Goal: Task Accomplishment & Management: Complete application form

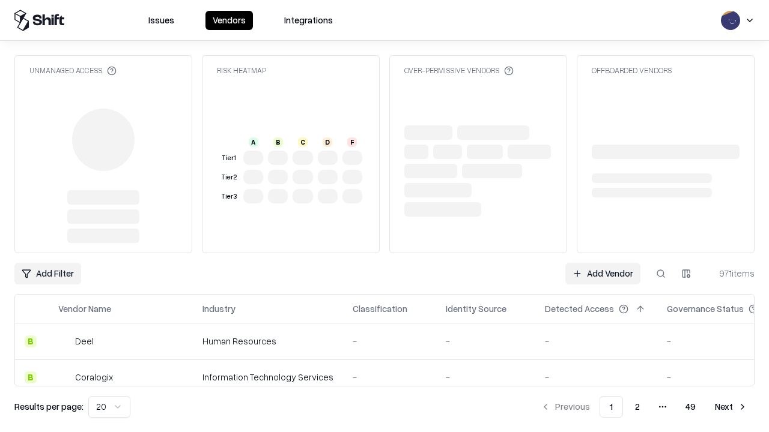
click at [602, 263] on link "Add Vendor" at bounding box center [602, 274] width 75 height 22
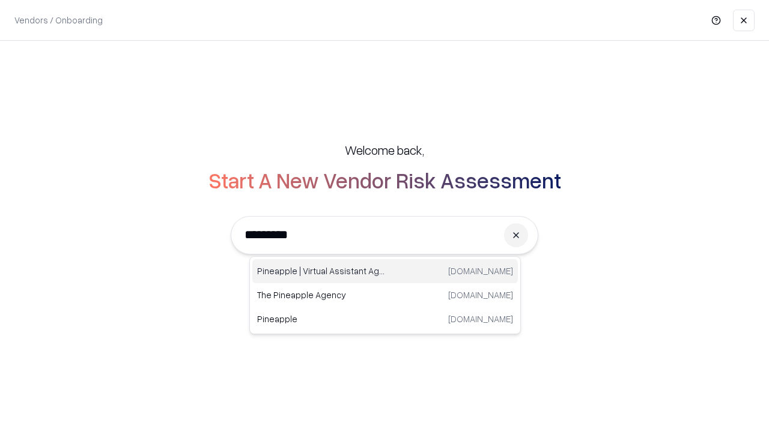
click at [385, 271] on div "Pineapple | Virtual Assistant Agency [DOMAIN_NAME]" at bounding box center [384, 271] width 265 height 24
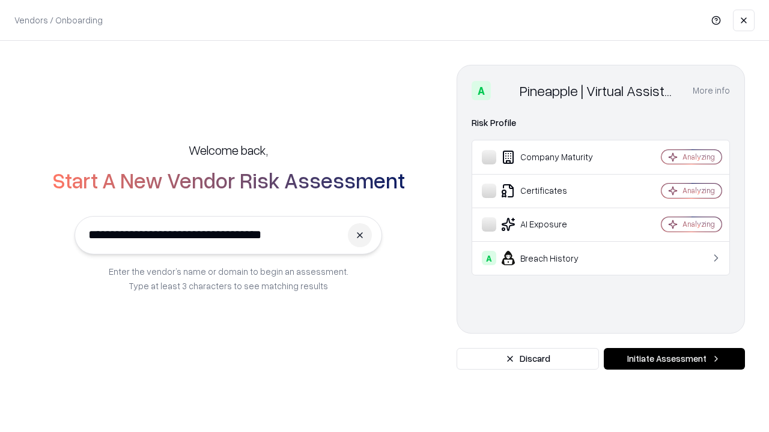
type input "**********"
click at [674, 359] on button "Initiate Assessment" at bounding box center [673, 359] width 141 height 22
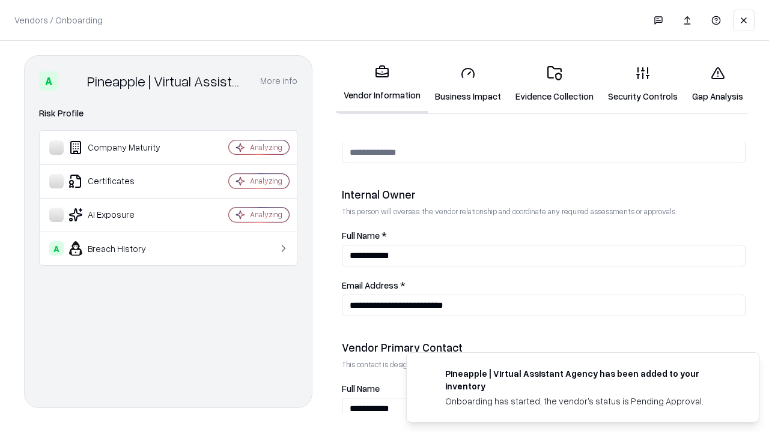
scroll to position [622, 0]
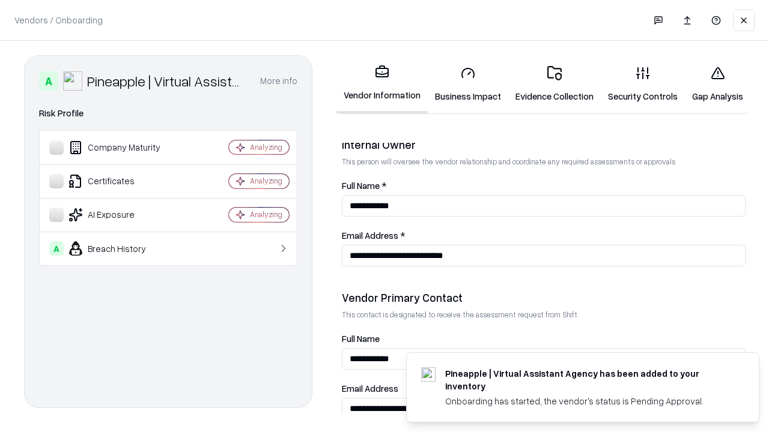
click at [468, 84] on link "Business Impact" at bounding box center [468, 84] width 80 height 56
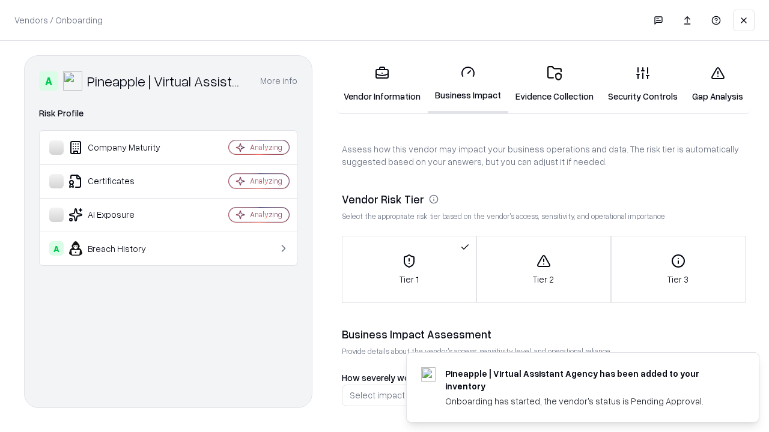
click at [717, 84] on link "Gap Analysis" at bounding box center [717, 84] width 65 height 56
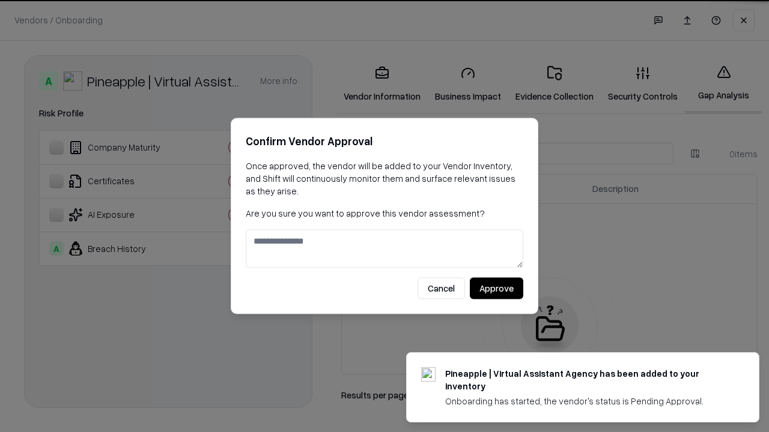
click at [496, 288] on button "Approve" at bounding box center [496, 289] width 53 height 22
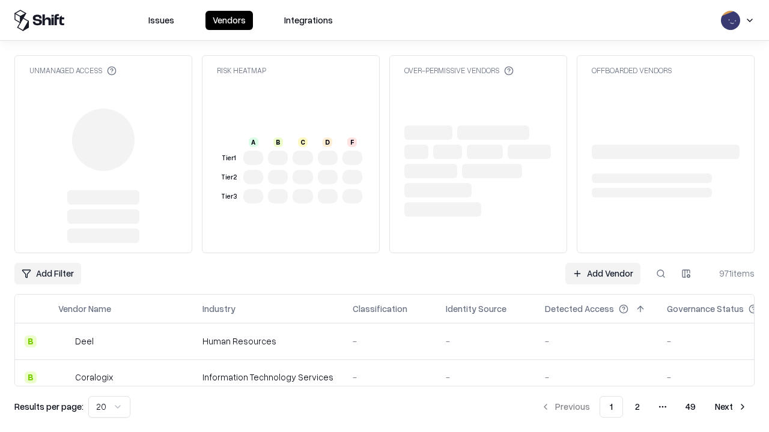
click at [602, 274] on link "Add Vendor" at bounding box center [602, 274] width 75 height 22
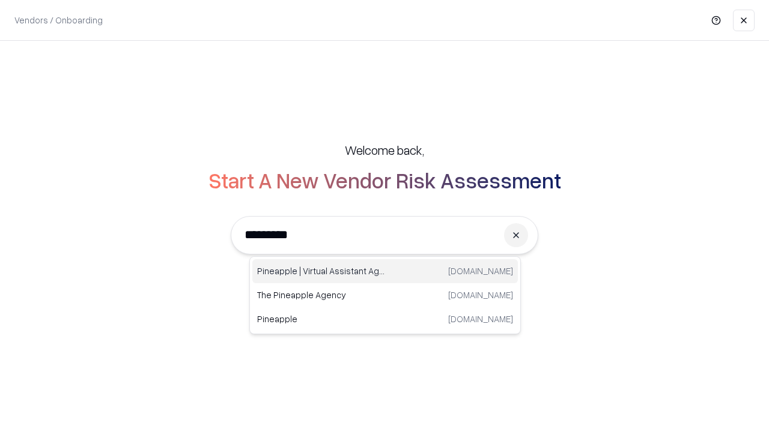
click at [385, 271] on div "Pineapple | Virtual Assistant Agency [DOMAIN_NAME]" at bounding box center [384, 271] width 265 height 24
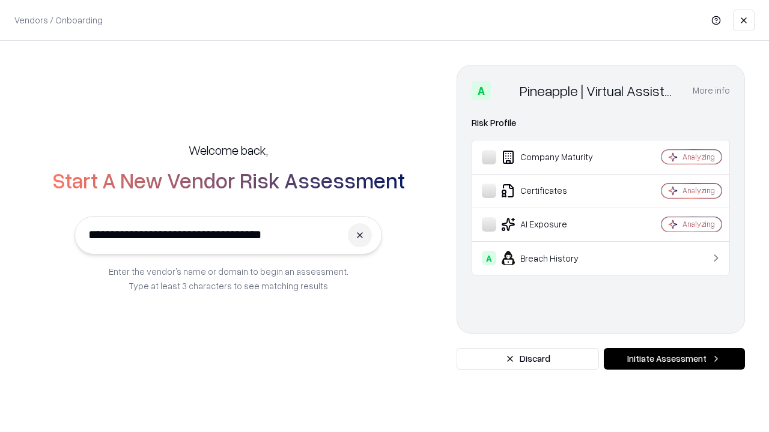
type input "**********"
click at [674, 359] on button "Initiate Assessment" at bounding box center [673, 359] width 141 height 22
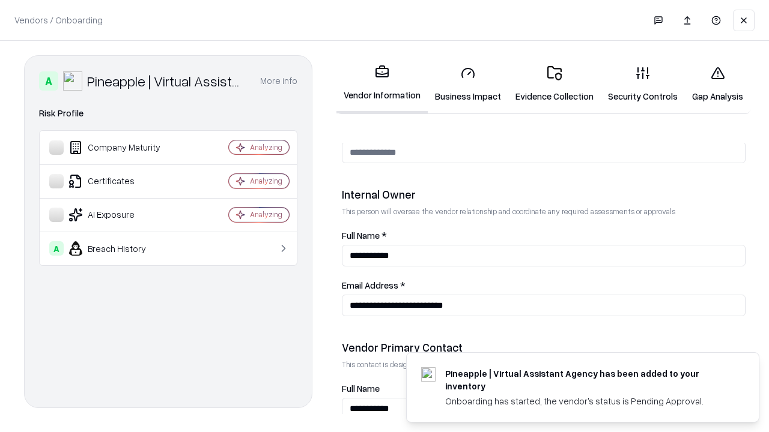
scroll to position [622, 0]
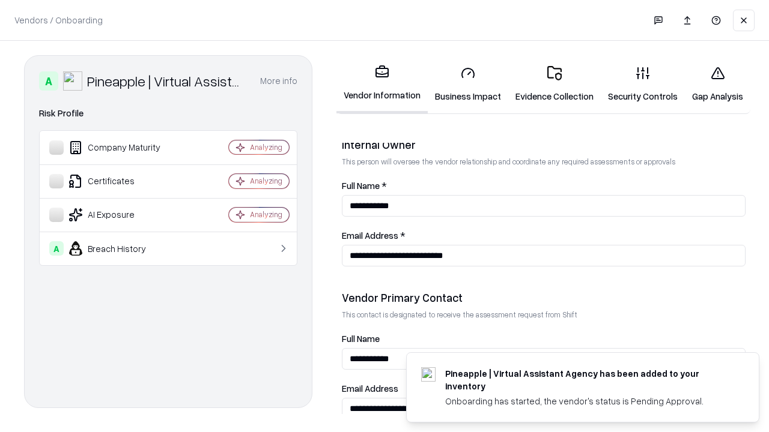
click at [717, 84] on link "Gap Analysis" at bounding box center [717, 84] width 65 height 56
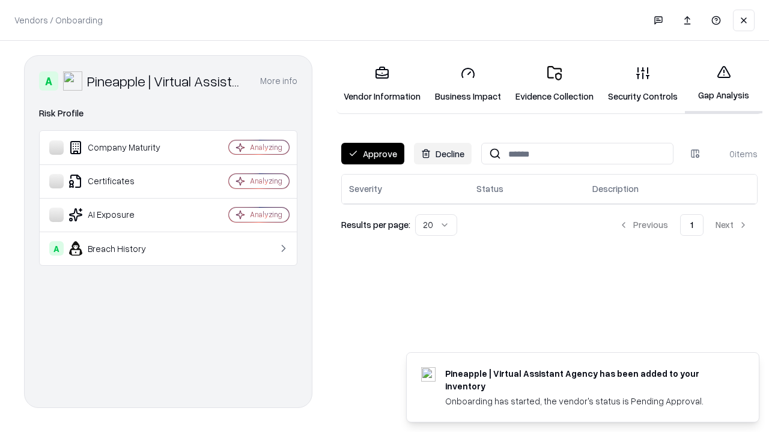
click at [372, 154] on button "Approve" at bounding box center [372, 154] width 63 height 22
